Goal: Check status: Check status

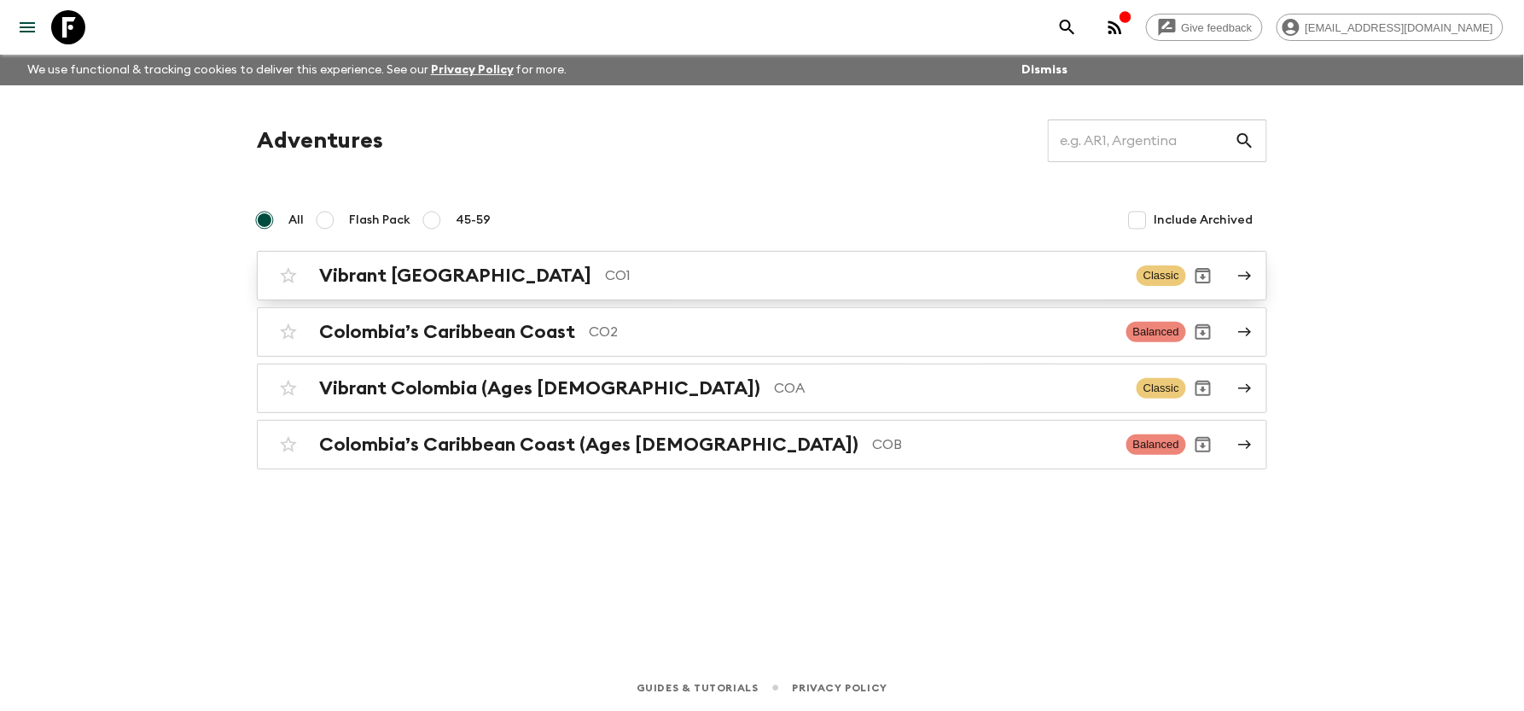
click at [605, 274] on p "CO1" at bounding box center [864, 275] width 518 height 20
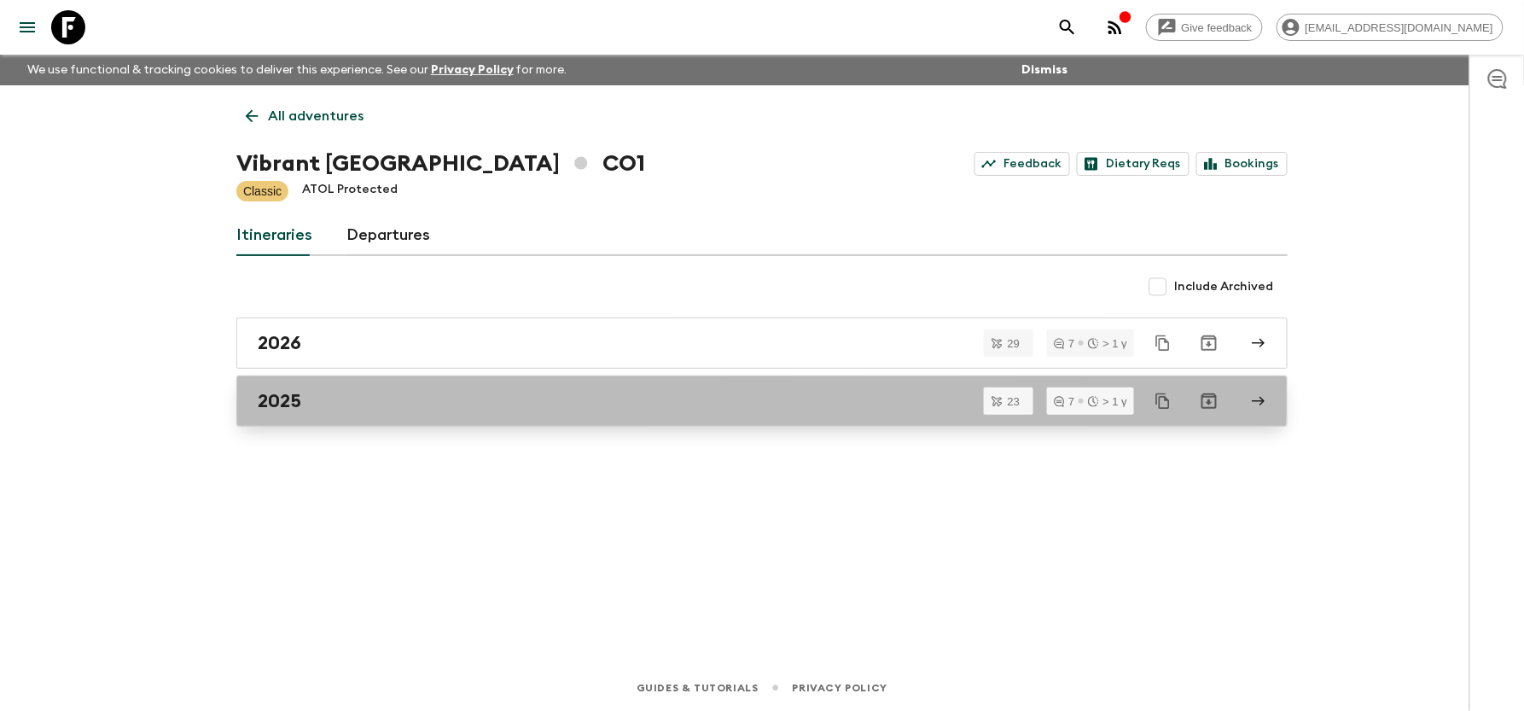
click at [445, 391] on link "2025" at bounding box center [762, 401] width 1052 height 51
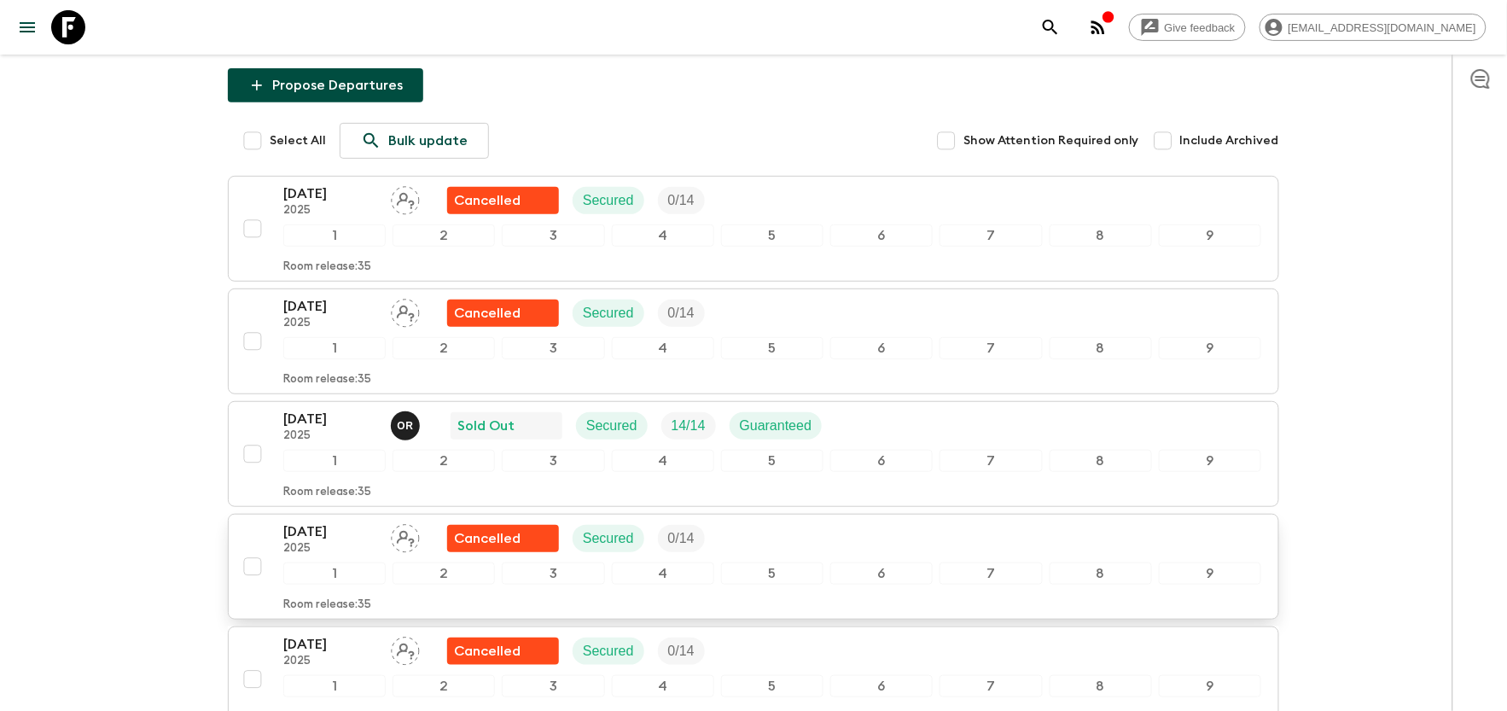
scroll to position [227, 0]
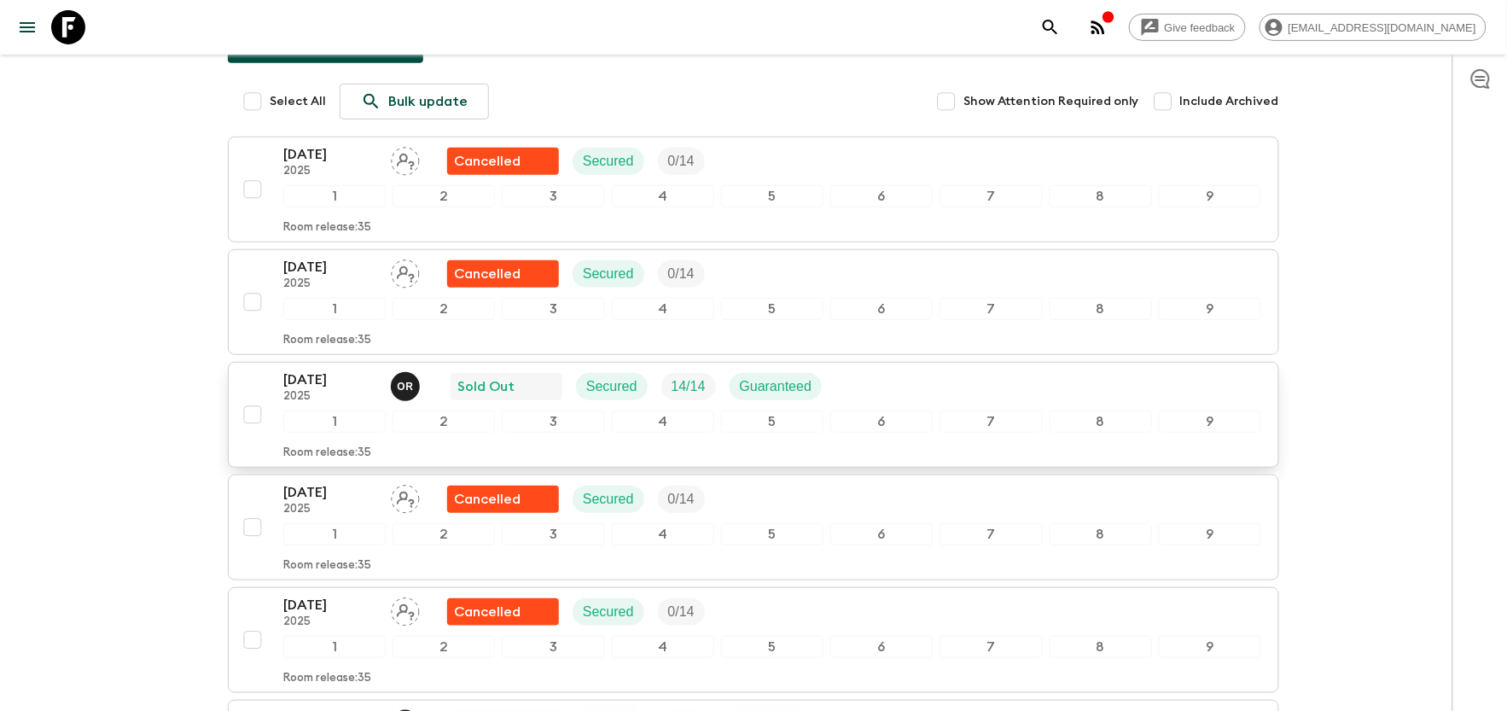
click at [332, 394] on p "2025" at bounding box center [330, 397] width 94 height 14
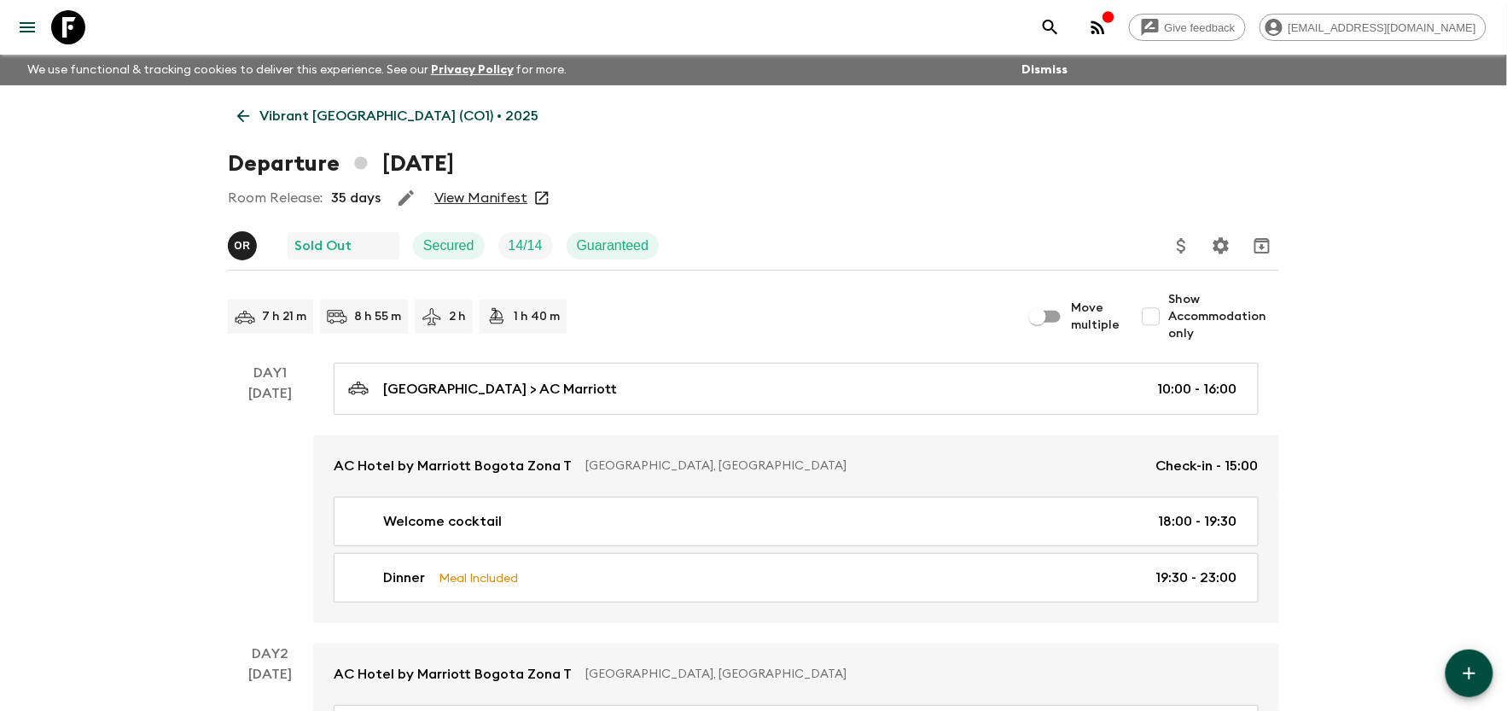
click at [504, 202] on link "View Manifest" at bounding box center [480, 197] width 93 height 17
